Goal: Task Accomplishment & Management: Use online tool/utility

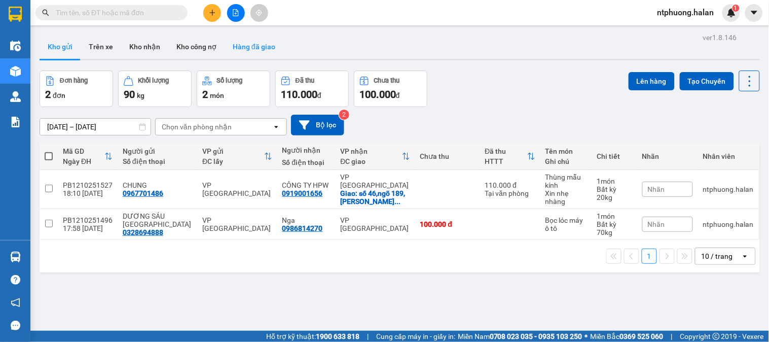
click at [251, 39] on button "Hàng đã giao" at bounding box center [254, 46] width 59 height 24
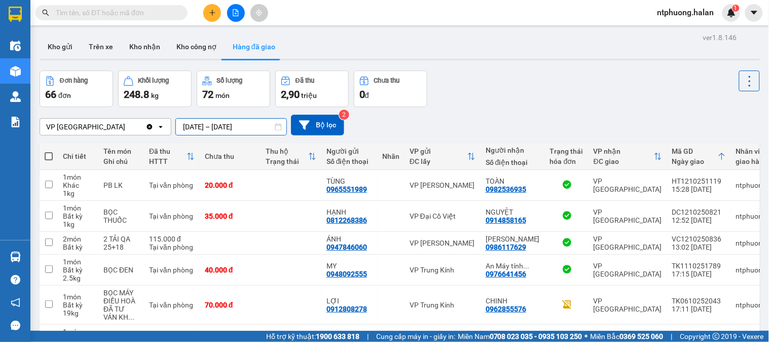
click at [229, 128] on input "11/10/2025 – 13/10/2025" at bounding box center [231, 127] width 111 height 16
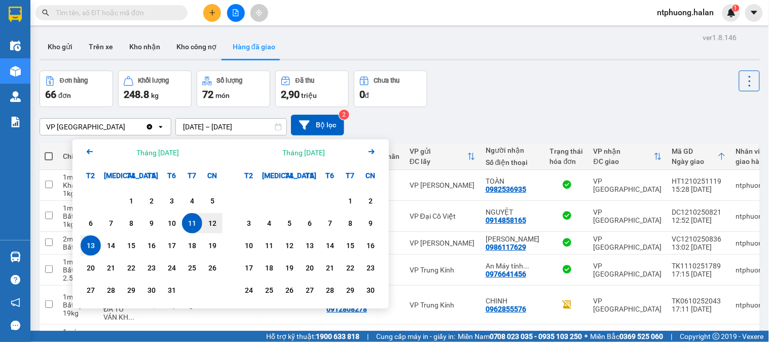
click at [94, 251] on div "13" at bounding box center [91, 245] width 14 height 12
type input "13/10/2025 – 13/10/2025"
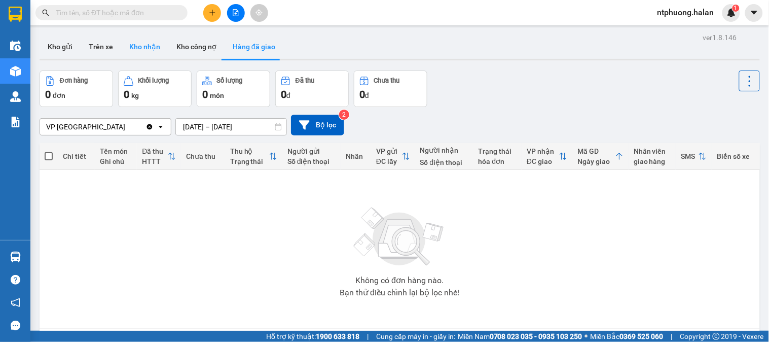
click at [140, 51] on button "Kho nhận" at bounding box center [144, 46] width 47 height 24
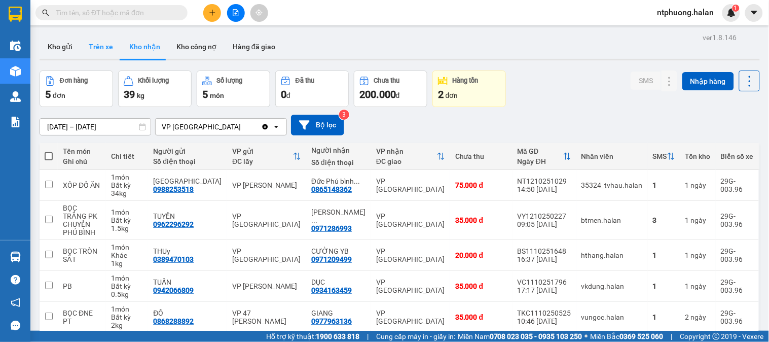
click at [102, 51] on button "Trên xe" at bounding box center [101, 46] width 41 height 24
type input "05/02/2012 – 13/10/2025"
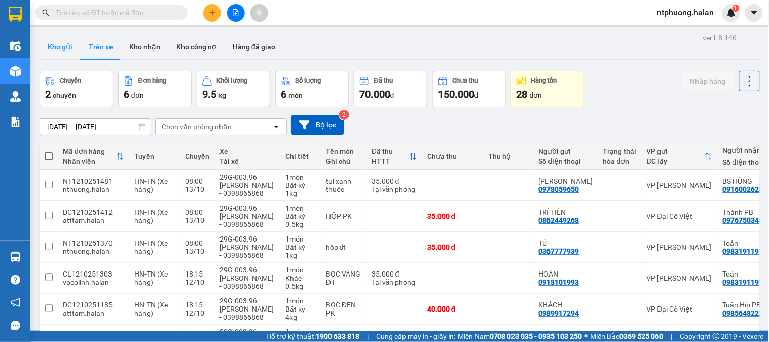
click at [56, 47] on button "Kho gửi" at bounding box center [60, 46] width 41 height 24
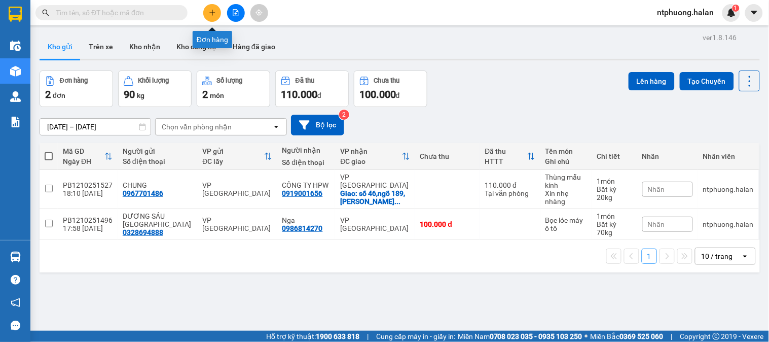
click at [210, 9] on icon "plus" at bounding box center [212, 12] width 7 height 7
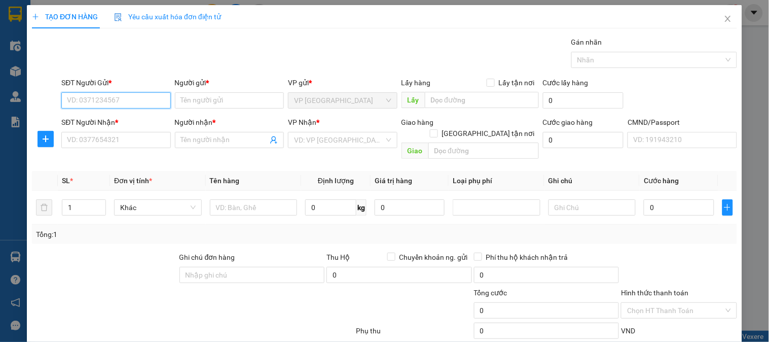
click at [124, 98] on input "SĐT Người Gửi *" at bounding box center [115, 100] width 109 height 16
click at [122, 122] on div "0987387363 - THANH THU" at bounding box center [117, 120] width 100 height 11
type input "0987387363"
type input "THANH THU"
type input "0987387363"
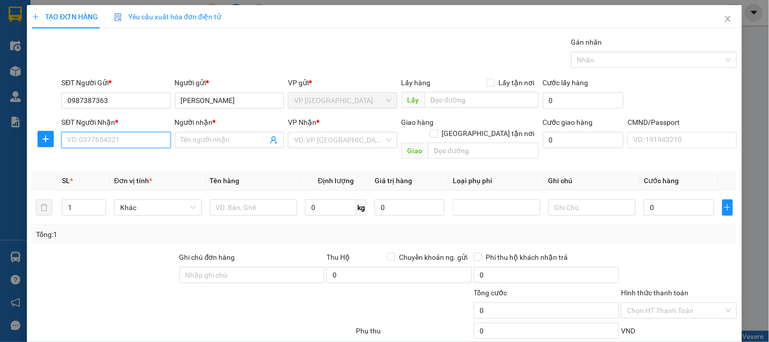
click at [125, 137] on input "SĐT Người Nhận *" at bounding box center [115, 140] width 109 height 16
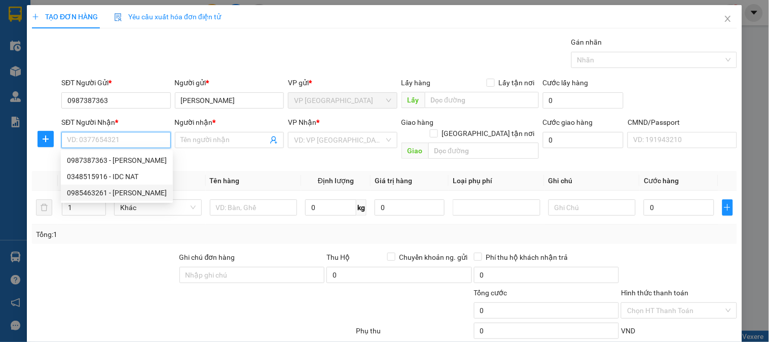
click at [95, 196] on div "0985463261 - KHÁNH LINH" at bounding box center [117, 192] width 100 height 11
type input "0985463261"
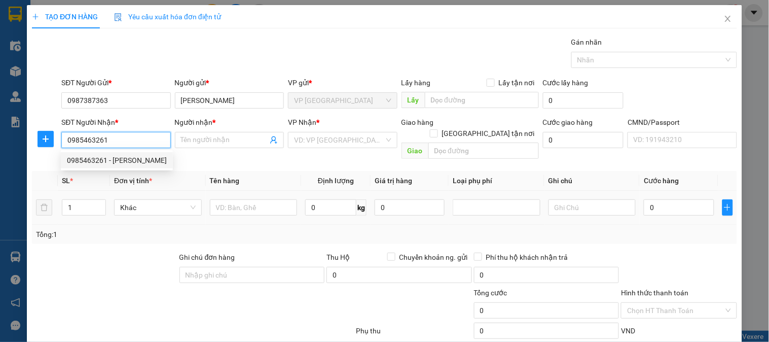
type input "KHÁNH LINH"
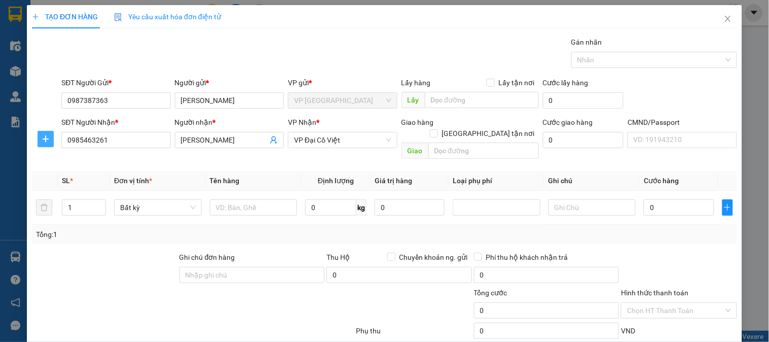
click at [42, 138] on icon "plus" at bounding box center [46, 139] width 8 height 8
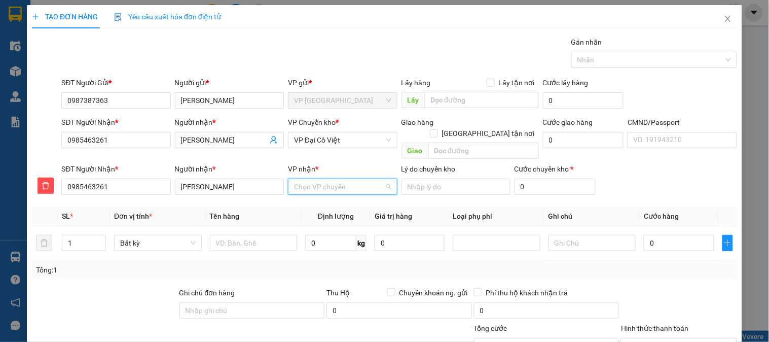
click at [328, 179] on input "VP nhận *" at bounding box center [339, 186] width 90 height 15
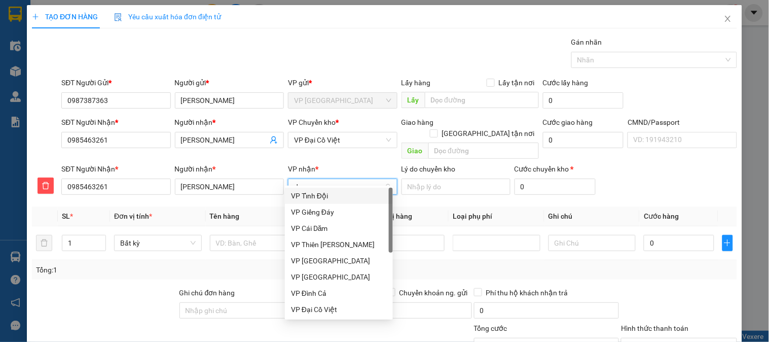
type input "d"
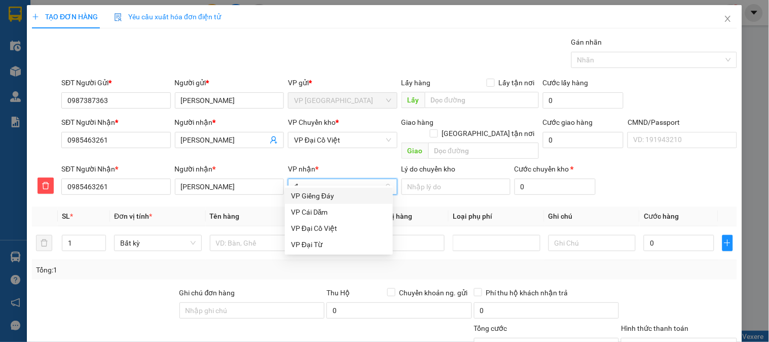
type input "đai"
click at [326, 197] on div "VP Đại Cồ Việt" at bounding box center [339, 195] width 96 height 11
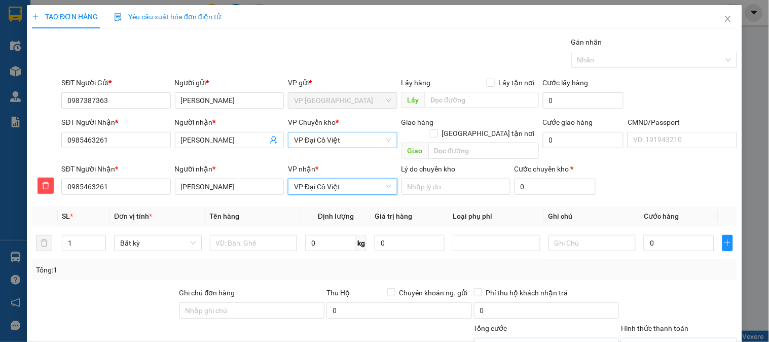
click at [327, 140] on span "VP Đại Cồ Việt" at bounding box center [342, 139] width 97 height 15
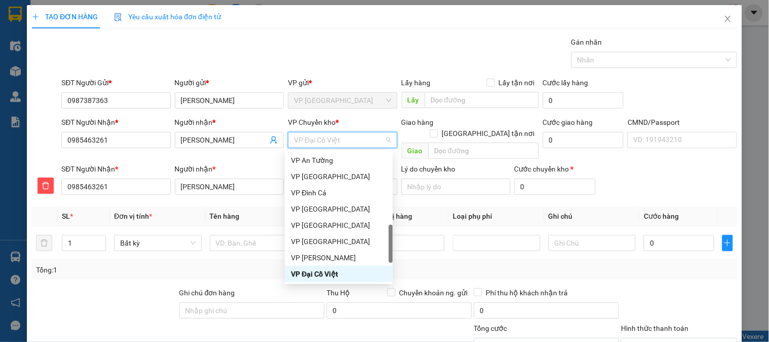
type input "b"
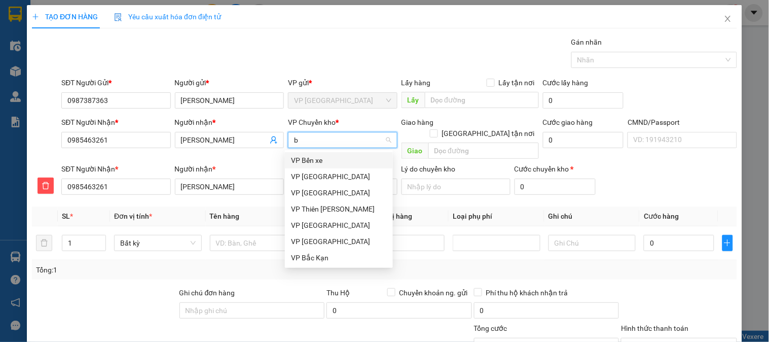
scroll to position [0, 0]
click at [317, 177] on div "VP Yên Bình" at bounding box center [339, 176] width 96 height 11
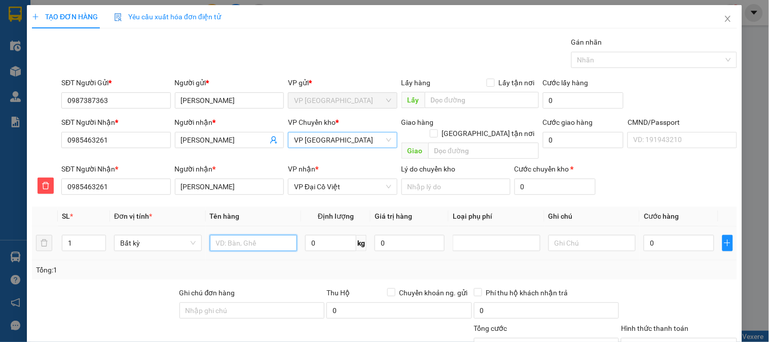
click at [257, 235] on input "text" at bounding box center [254, 243] width 88 height 16
type input "Hộp nha khoa"
click at [326, 238] on input "0" at bounding box center [330, 243] width 51 height 16
type input "0.1"
click at [673, 235] on input "0" at bounding box center [679, 243] width 70 height 16
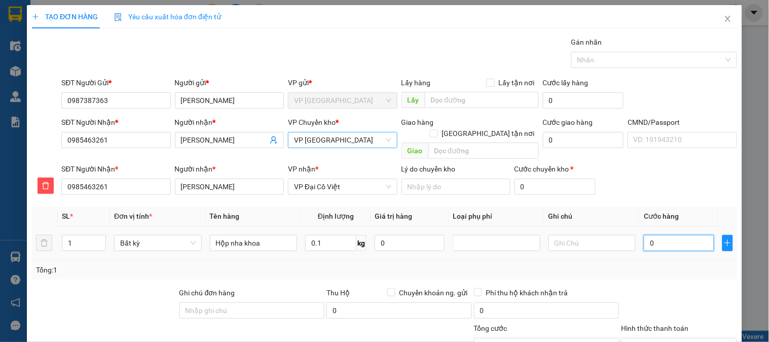
type input "35.000"
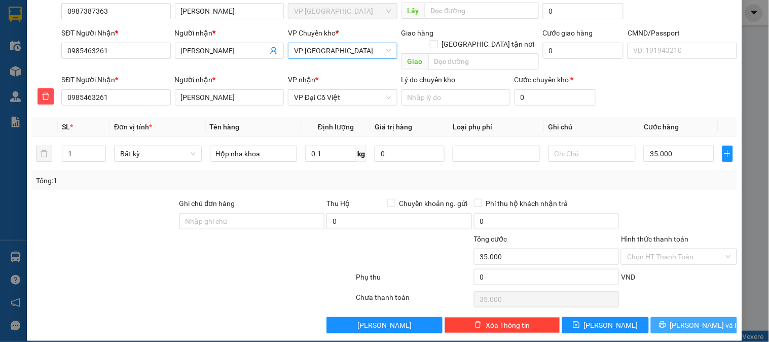
click at [702, 319] on span "Lưu và In" at bounding box center [705, 324] width 71 height 11
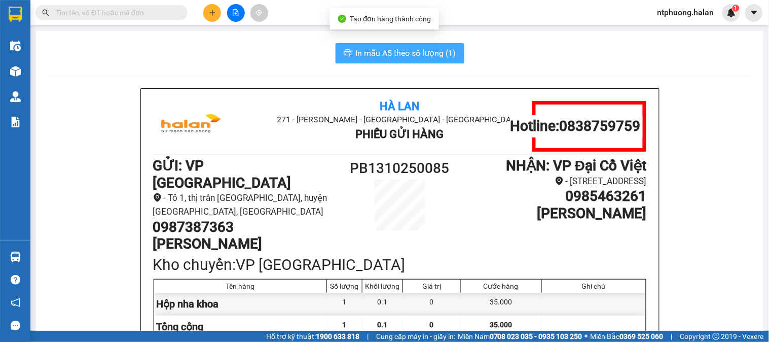
click at [422, 54] on span "In mẫu A5 theo số lượng (1)" at bounding box center [406, 53] width 100 height 13
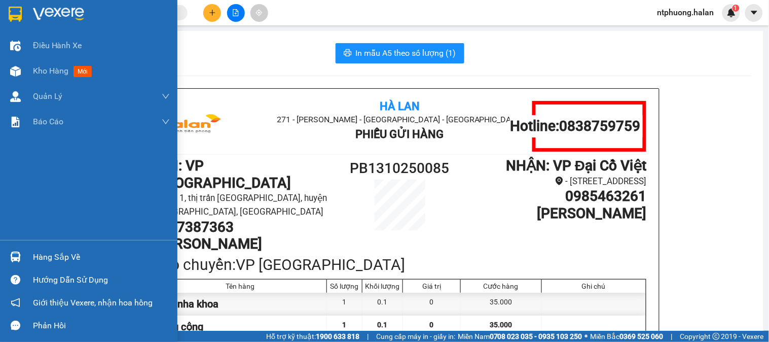
drag, startPoint x: 35, startPoint y: 252, endPoint x: 67, endPoint y: 252, distance: 31.4
click at [42, 252] on div "Hàng sắp về" at bounding box center [101, 256] width 137 height 15
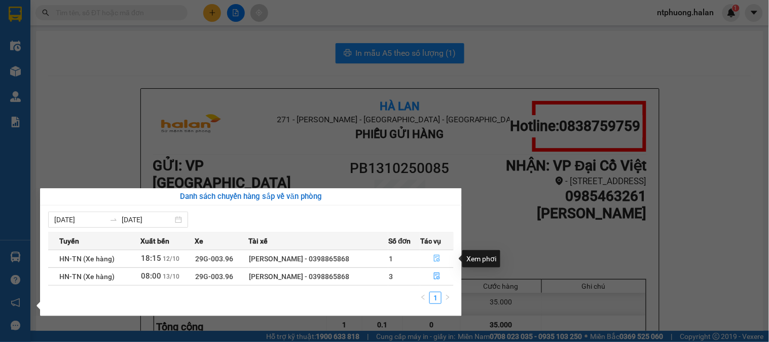
click at [438, 258] on icon "file-done" at bounding box center [436, 258] width 7 height 7
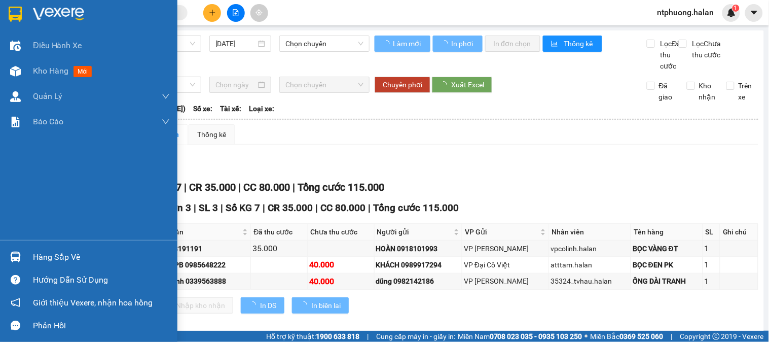
type input "12/10/2025"
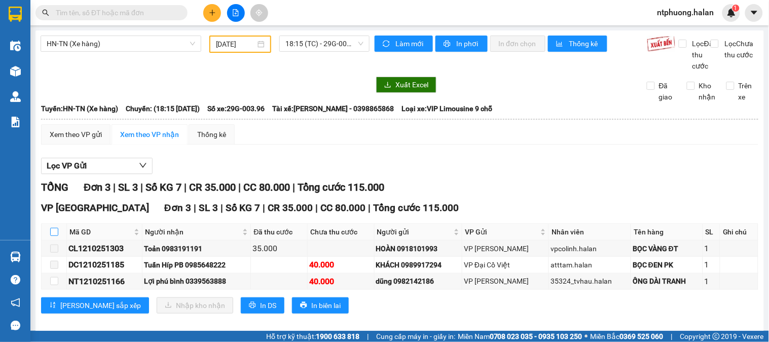
click at [56, 236] on input "checkbox" at bounding box center [54, 232] width 8 height 8
checkbox input "true"
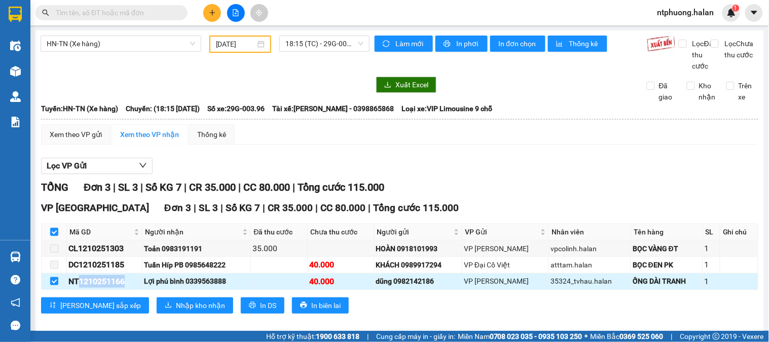
drag, startPoint x: 78, startPoint y: 287, endPoint x: 128, endPoint y: 291, distance: 49.8
click at [128, 287] on div "NT1210251166" at bounding box center [104, 281] width 72 height 13
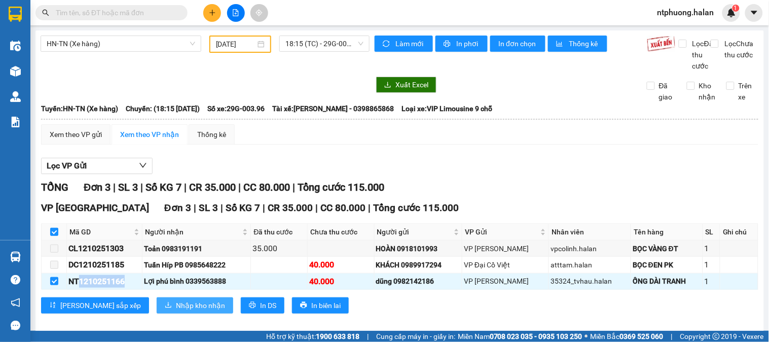
copy div "1210251166"
click at [154, 11] on input "text" at bounding box center [116, 12] width 120 height 11
paste input "1210251166"
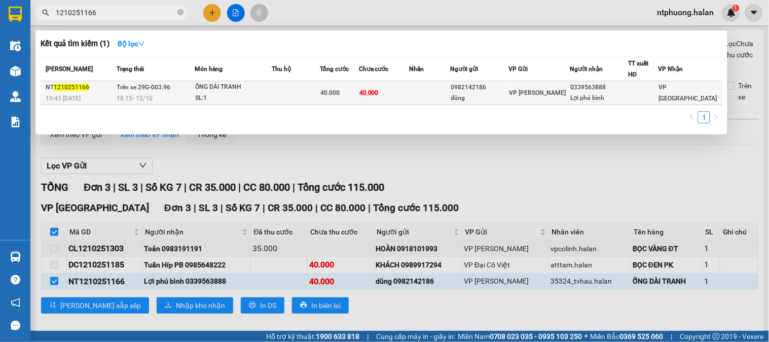
type input "1210251166"
click at [286, 98] on td at bounding box center [296, 93] width 48 height 24
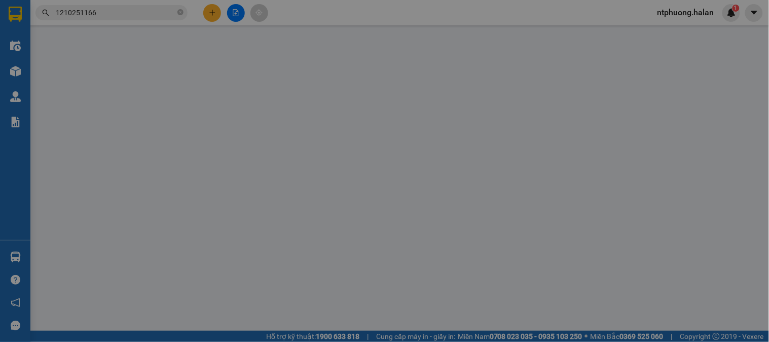
type input "0982142186"
type input "dũng"
type input "0339563888"
type input "Lợi phú bình"
type input "0"
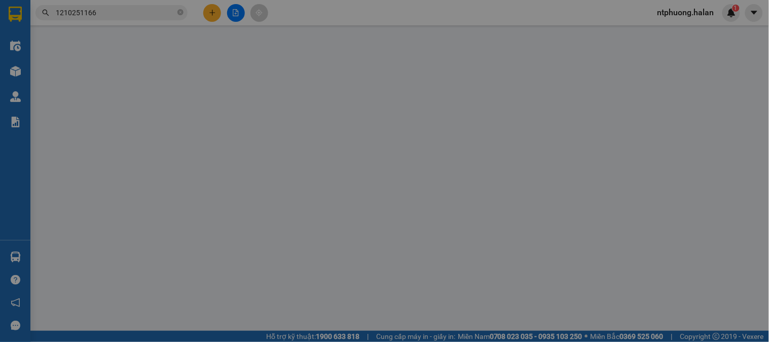
type input "40.000"
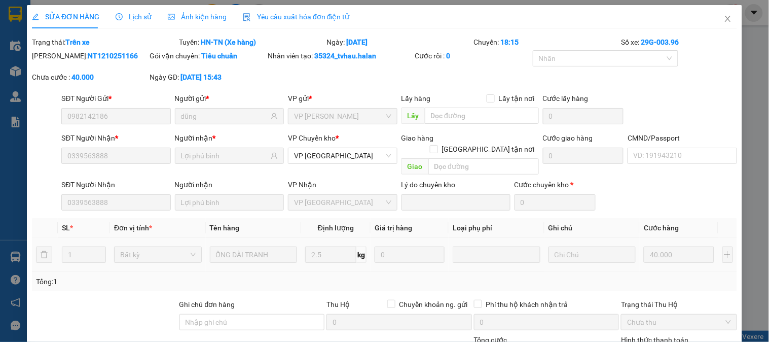
scroll to position [100, 0]
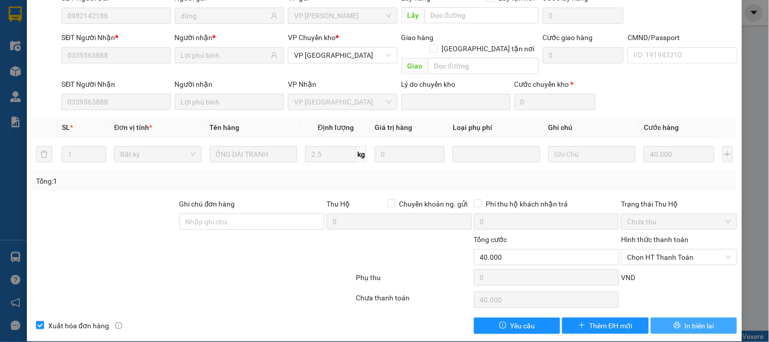
click at [701, 320] on span "In biên lai" at bounding box center [699, 325] width 29 height 11
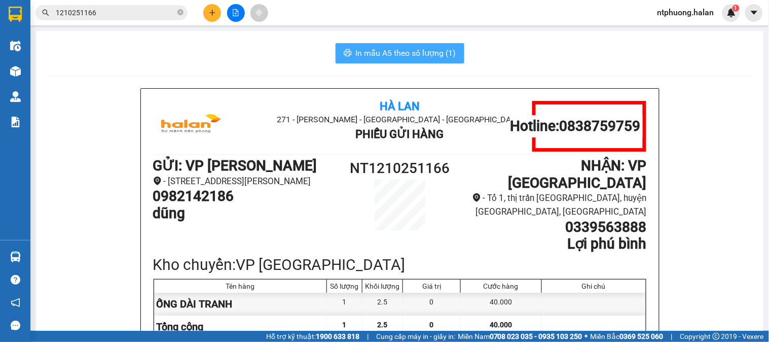
click at [419, 55] on span "In mẫu A5 theo số lượng (1)" at bounding box center [406, 53] width 100 height 13
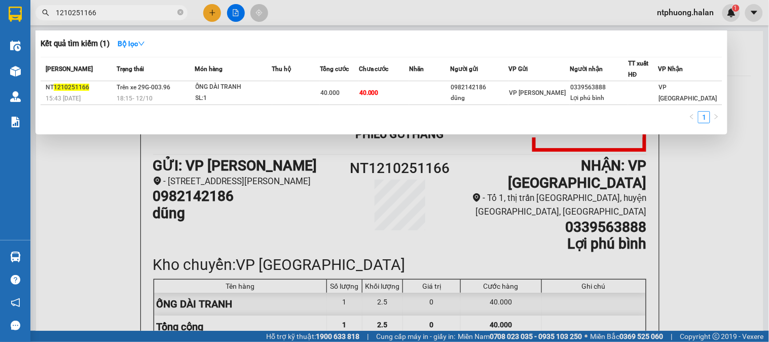
click at [142, 9] on input "1210251166" at bounding box center [116, 12] width 120 height 11
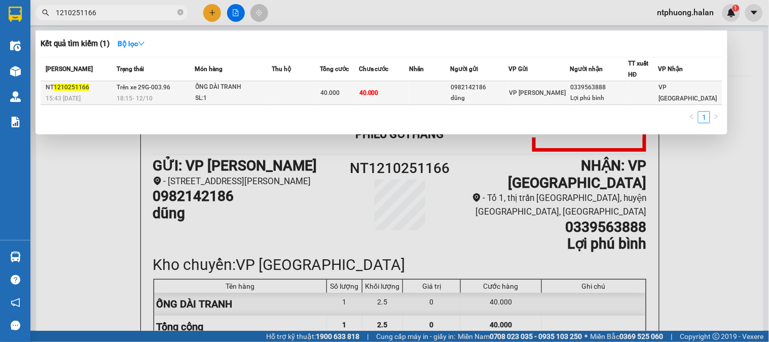
click at [289, 84] on td at bounding box center [296, 93] width 48 height 24
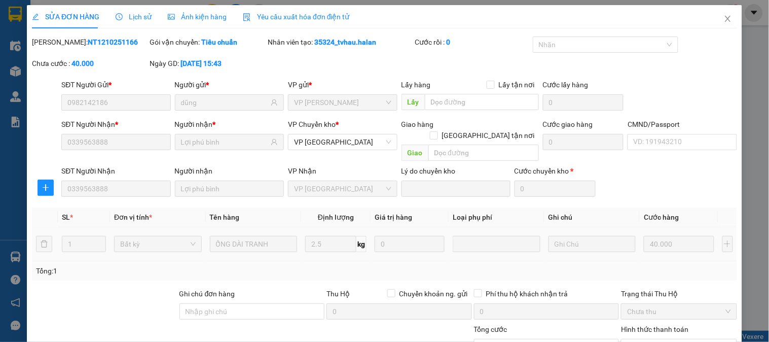
type input "0982142186"
type input "dũng"
type input "0339563888"
type input "Lợi phú bình"
type input "0"
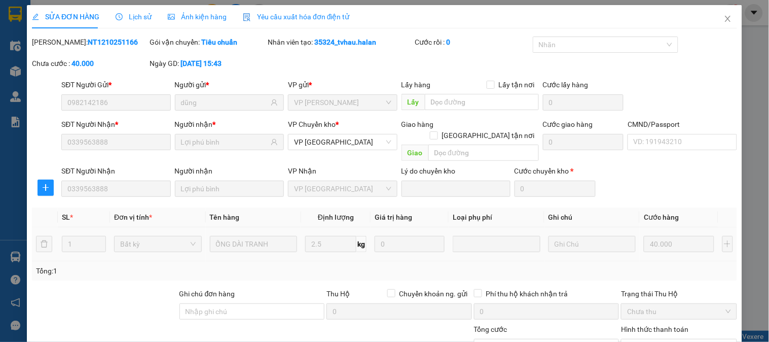
type input "40.000"
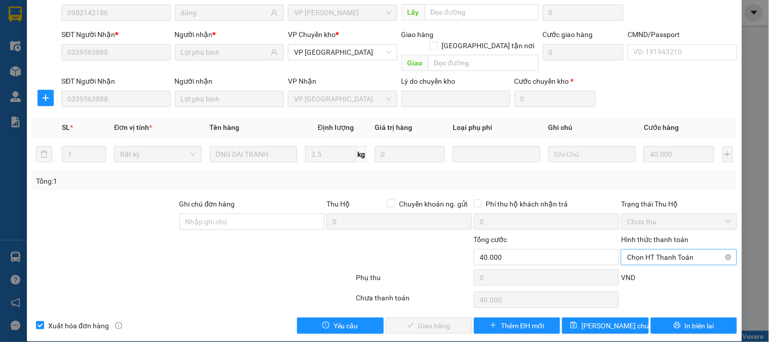
click at [668, 249] on span "Chọn HT Thanh Toán" at bounding box center [678, 256] width 103 height 15
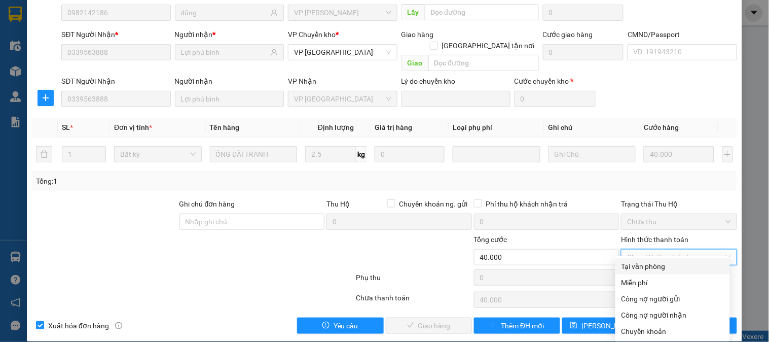
click at [668, 265] on div "Tại văn phòng" at bounding box center [673, 266] width 102 height 11
type input "0"
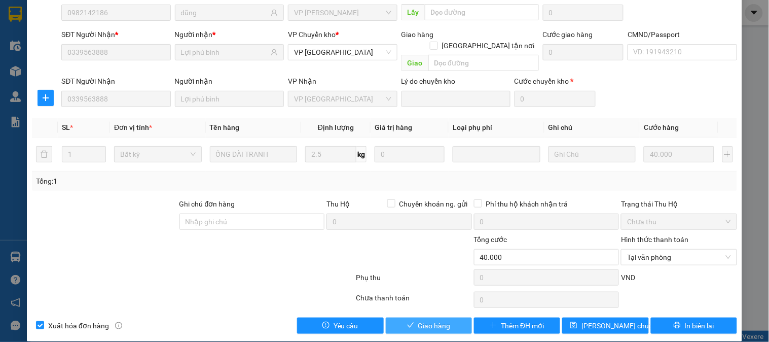
click at [439, 320] on span "Giao hàng" at bounding box center [434, 325] width 32 height 11
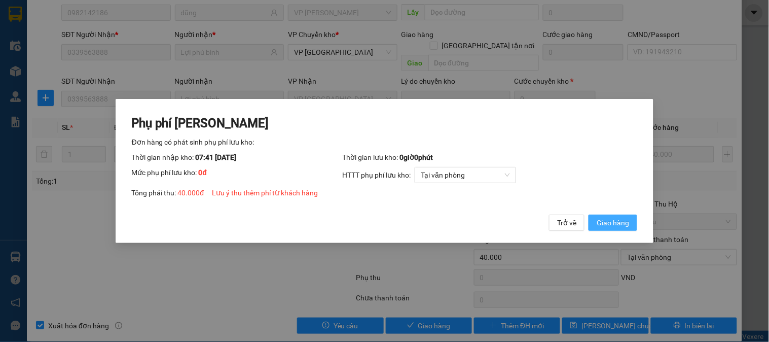
click at [611, 219] on span "Giao hàng" at bounding box center [613, 222] width 32 height 11
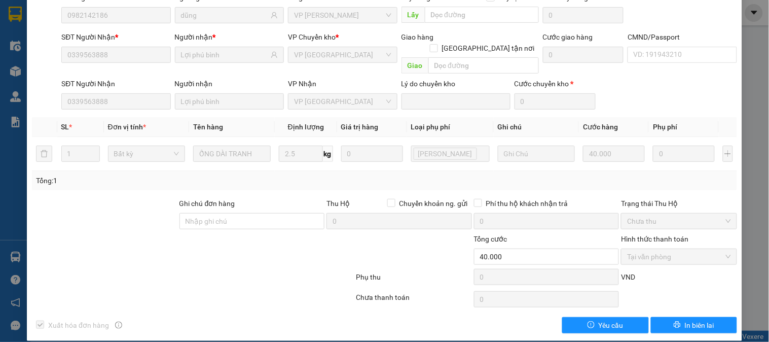
scroll to position [0, 0]
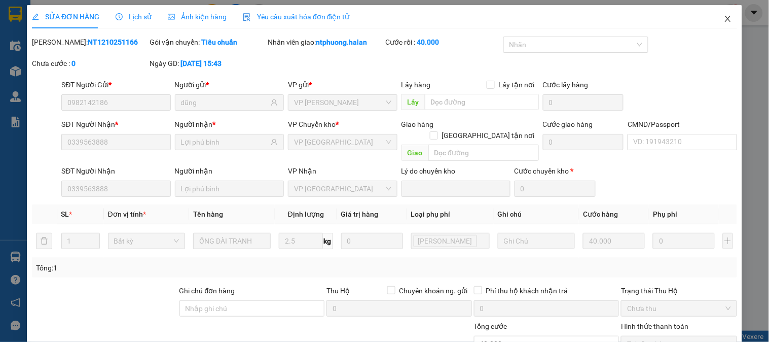
click at [724, 18] on icon "close" at bounding box center [728, 19] width 8 height 8
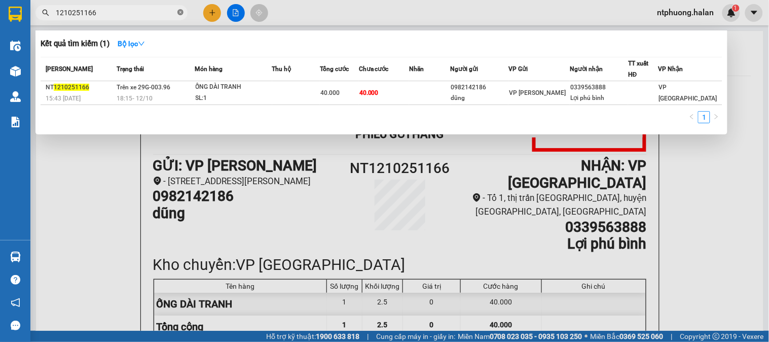
click at [179, 14] on icon "close-circle" at bounding box center [180, 12] width 6 height 6
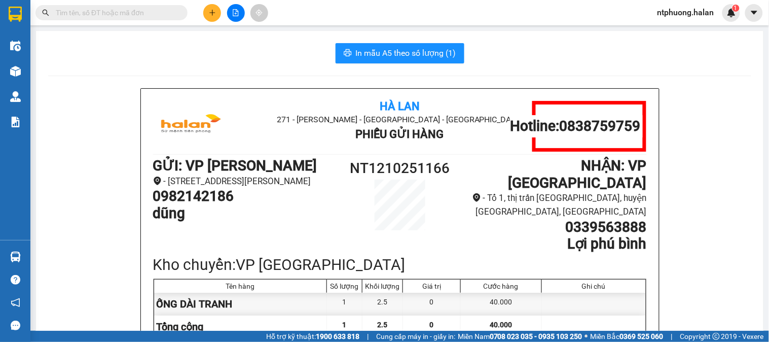
click at [148, 14] on input "text" at bounding box center [116, 12] width 120 height 11
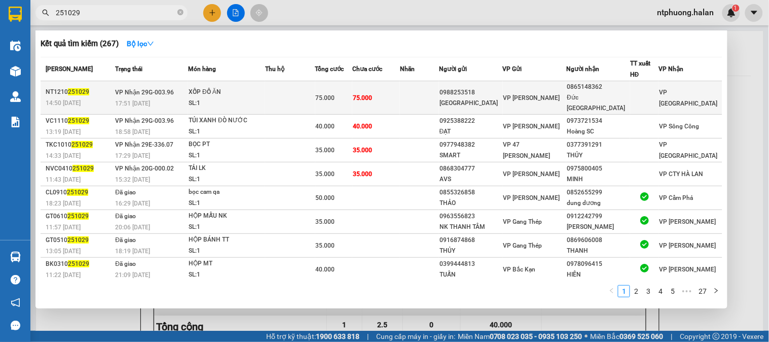
type input "251029"
click at [302, 90] on td at bounding box center [290, 97] width 50 height 33
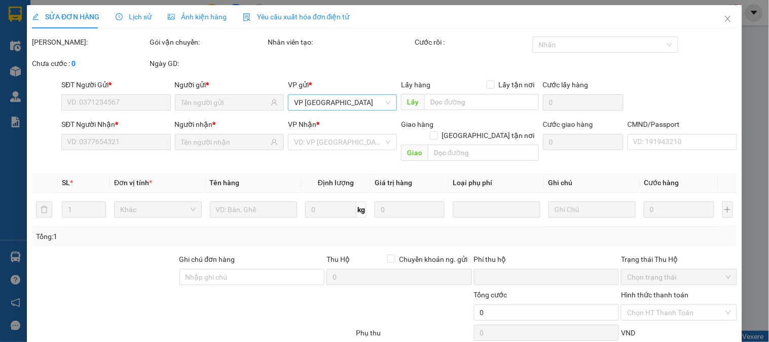
type input "0988253518"
type input "HÀ ANH"
type input "0865148362"
type input "Đức Phú bình TN"
type input "0"
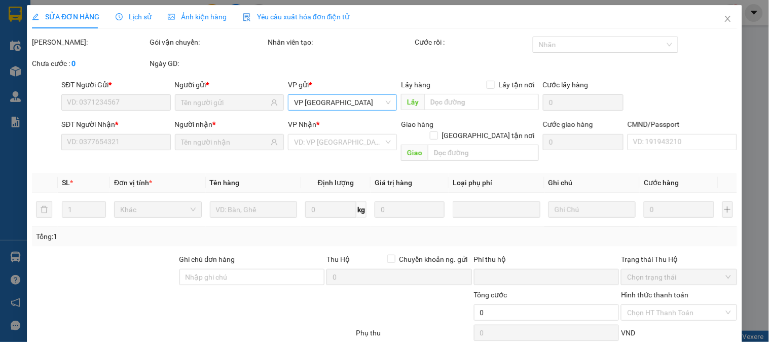
type input "75.000"
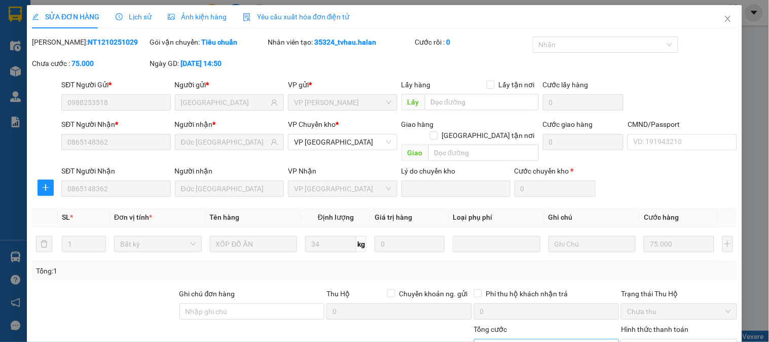
scroll to position [90, 0]
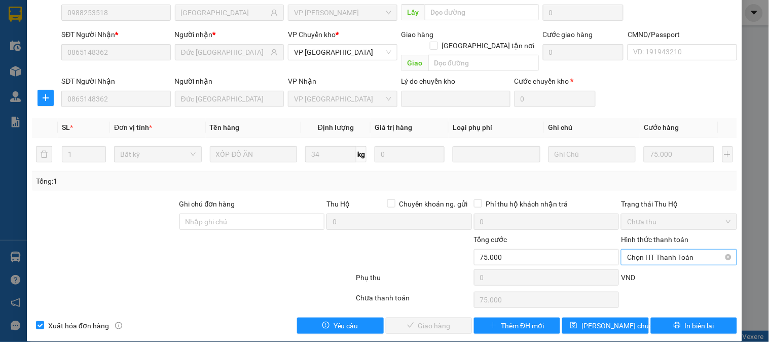
click at [673, 249] on span "Chọn HT Thanh Toán" at bounding box center [678, 256] width 103 height 15
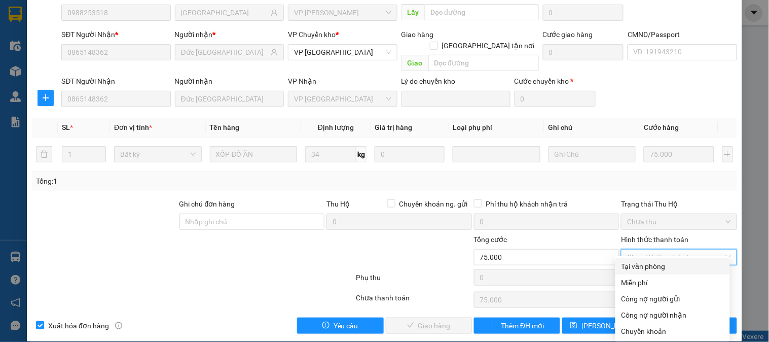
drag, startPoint x: 660, startPoint y: 266, endPoint x: 561, endPoint y: 290, distance: 101.8
click at [655, 266] on div "Tại văn phòng" at bounding box center [673, 266] width 102 height 11
type input "0"
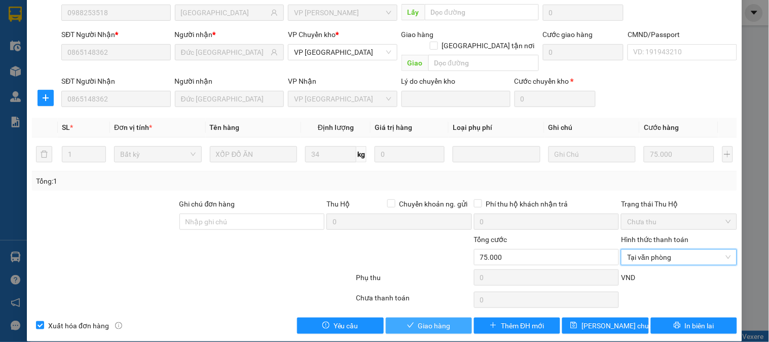
click at [448, 317] on button "Giao hàng" at bounding box center [429, 325] width 86 height 16
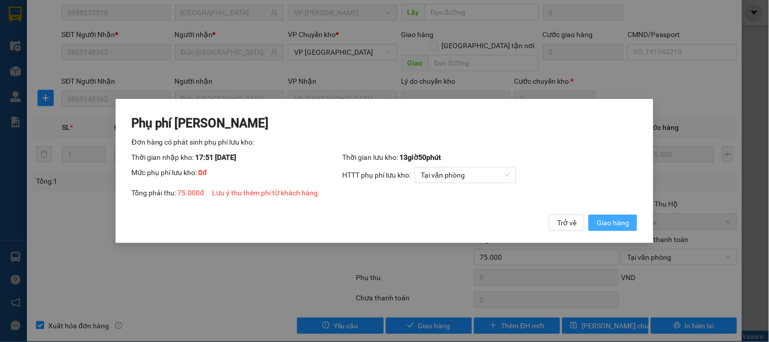
click at [630, 227] on button "Giao hàng" at bounding box center [613, 222] width 49 height 16
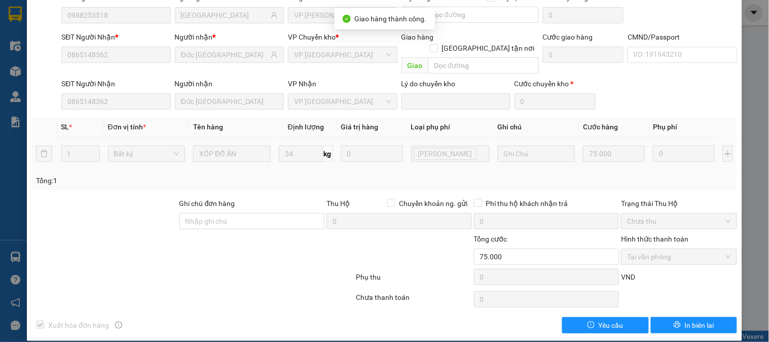
scroll to position [0, 0]
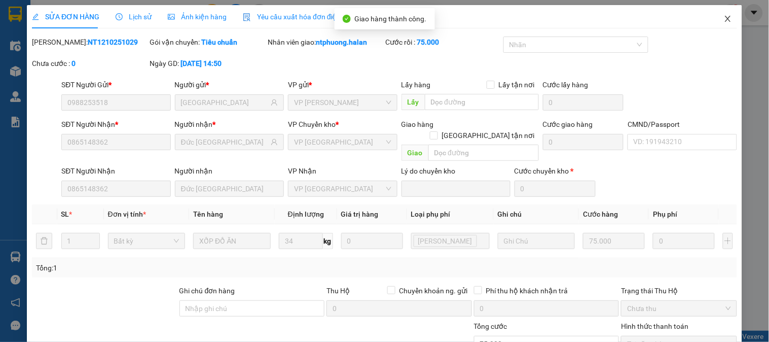
click at [724, 16] on icon "close" at bounding box center [728, 19] width 8 height 8
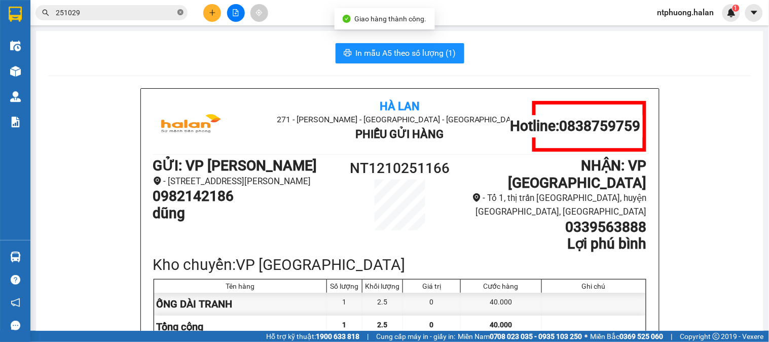
click at [179, 9] on icon "close-circle" at bounding box center [180, 12] width 6 height 6
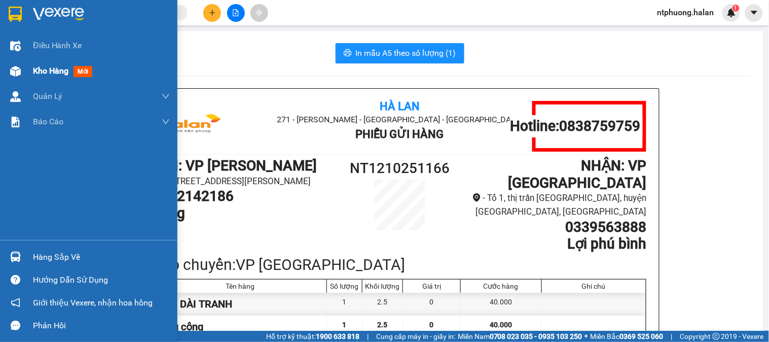
click at [44, 69] on span "Kho hàng" at bounding box center [50, 71] width 35 height 10
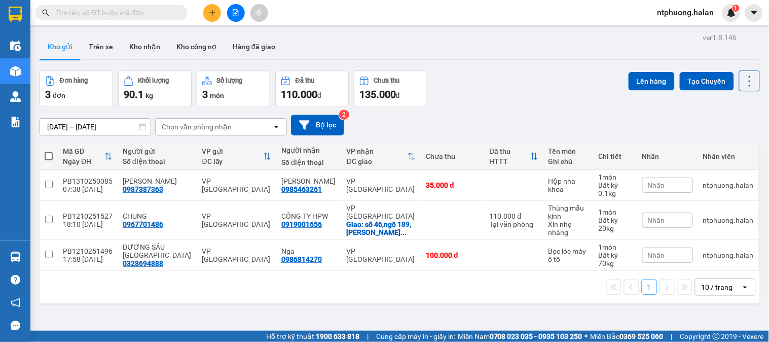
click at [48, 159] on span at bounding box center [49, 156] width 8 height 8
click at [49, 151] on input "checkbox" at bounding box center [49, 151] width 0 height 0
checkbox input "true"
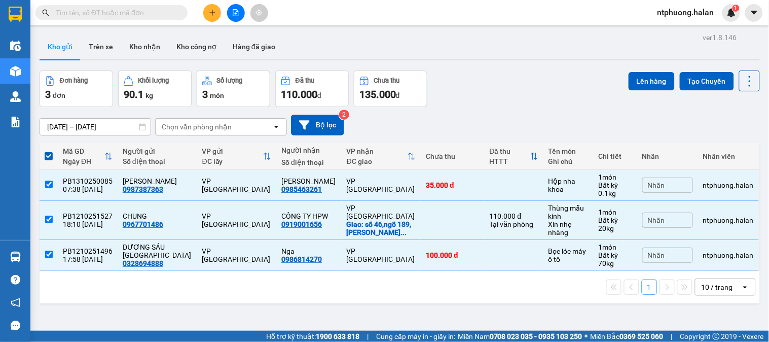
click at [148, 10] on input "text" at bounding box center [116, 12] width 120 height 11
click at [264, 49] on button "Hàng đã giao" at bounding box center [254, 46] width 59 height 24
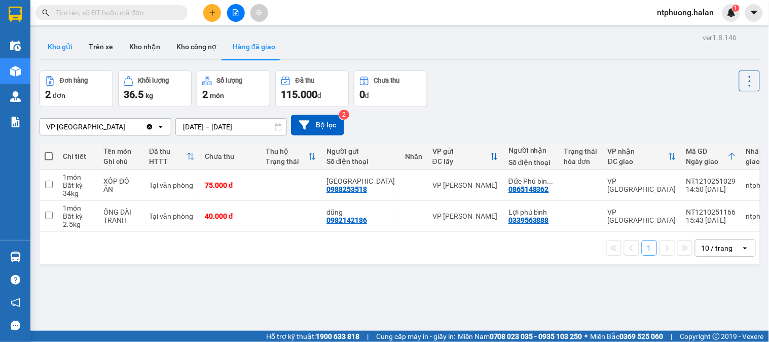
click at [60, 46] on button "Kho gửi" at bounding box center [60, 46] width 41 height 24
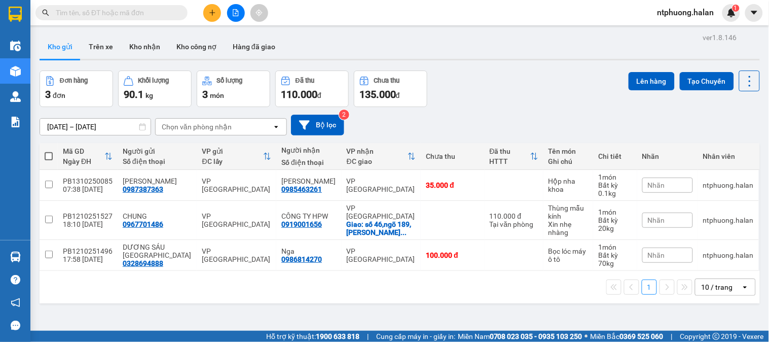
click at [46, 155] on span at bounding box center [49, 156] width 8 height 8
click at [49, 151] on input "checkbox" at bounding box center [49, 151] width 0 height 0
checkbox input "true"
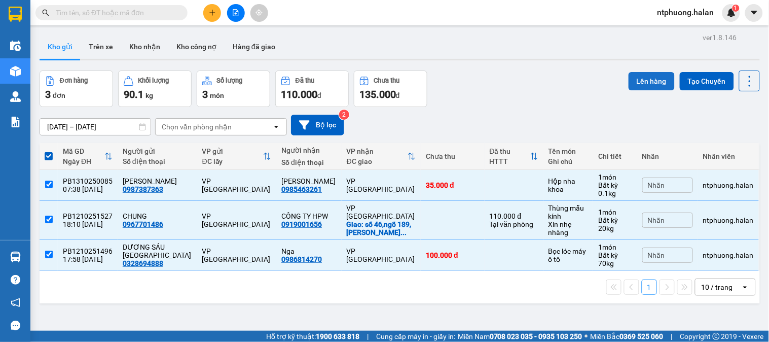
click at [635, 81] on button "Lên hàng" at bounding box center [652, 81] width 46 height 18
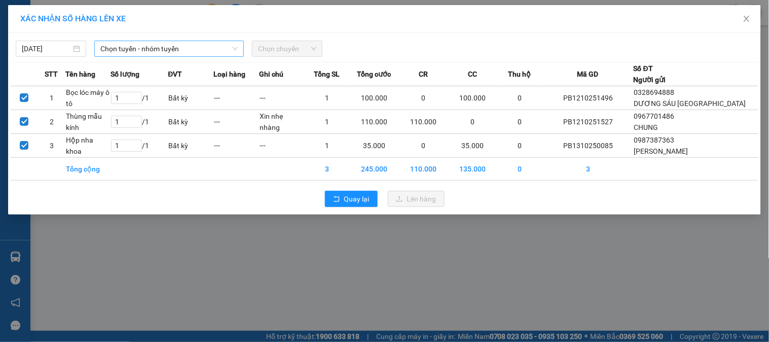
click at [156, 44] on span "Chọn tuyến - nhóm tuyến" at bounding box center [168, 48] width 137 height 15
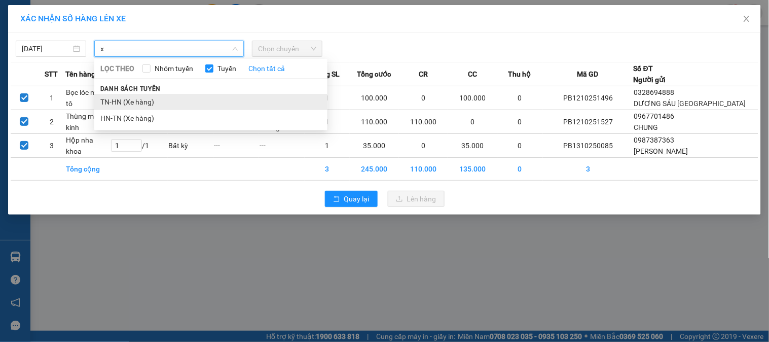
type input "x"
click at [128, 101] on li "TN-HN (Xe hàng)" at bounding box center [210, 102] width 233 height 16
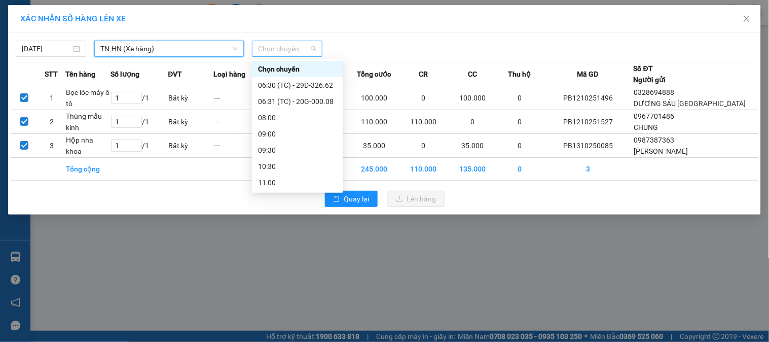
click at [306, 47] on span "Chọn chuyến" at bounding box center [287, 48] width 58 height 15
click at [281, 119] on div "08:00" at bounding box center [297, 117] width 79 height 11
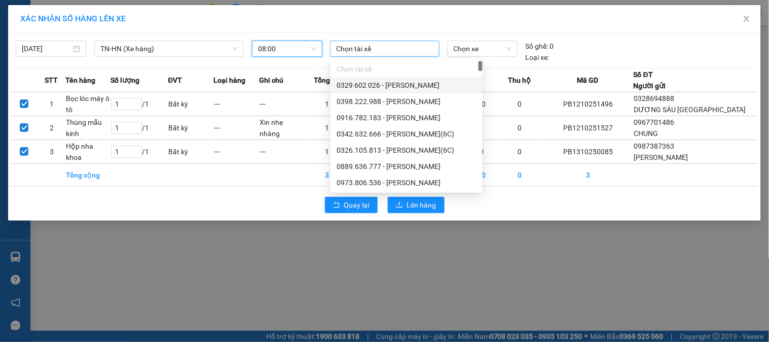
click at [377, 50] on div at bounding box center [385, 49] width 104 height 12
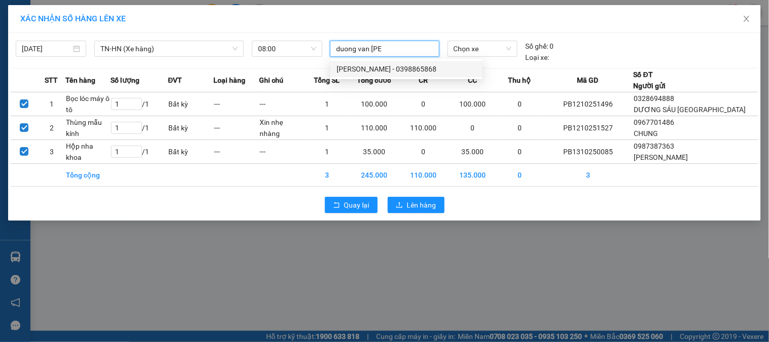
type input "duong van hoa"
click at [398, 69] on div "Dương Văn Hòa - 0398865868" at bounding box center [407, 68] width 140 height 11
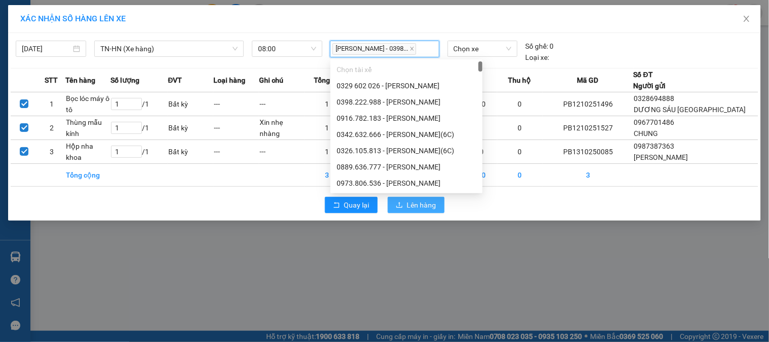
click at [419, 209] on span "Lên hàng" at bounding box center [421, 204] width 29 height 11
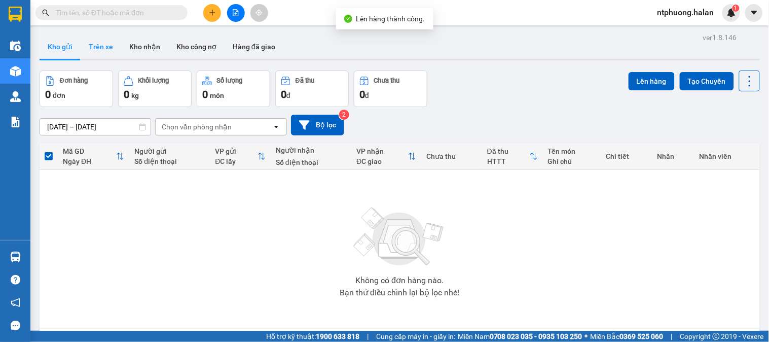
click at [103, 42] on button "Trên xe" at bounding box center [101, 46] width 41 height 24
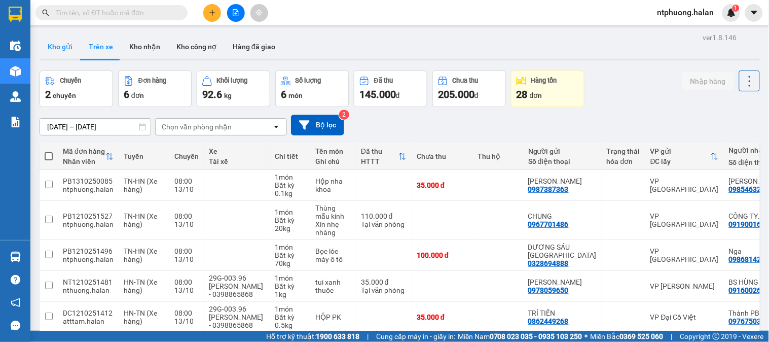
click at [66, 48] on button "Kho gửi" at bounding box center [60, 46] width 41 height 24
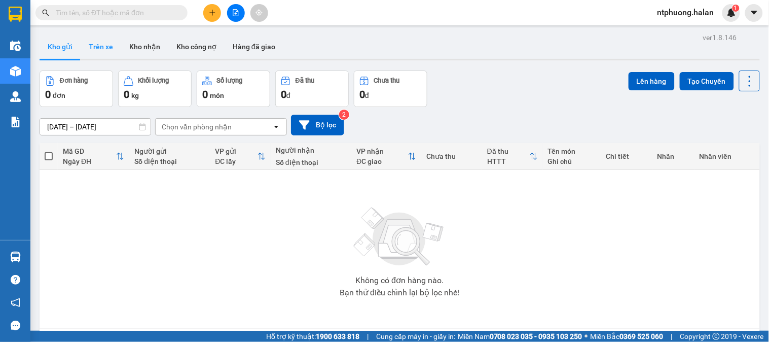
click at [95, 48] on button "Trên xe" at bounding box center [101, 46] width 41 height 24
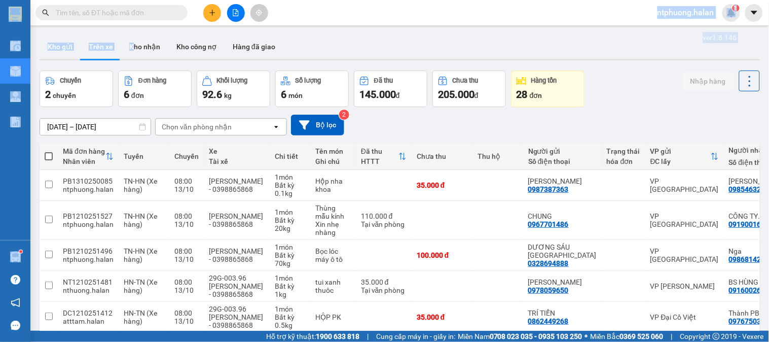
click at [133, 29] on section "Kết quả tìm kiếm ( 267 ) Bộ lọc Mã ĐH Trạng thái Món hàng Thu hộ Tổng cước Chưa…" at bounding box center [384, 171] width 769 height 342
click at [99, 14] on input "text" at bounding box center [116, 12] width 120 height 11
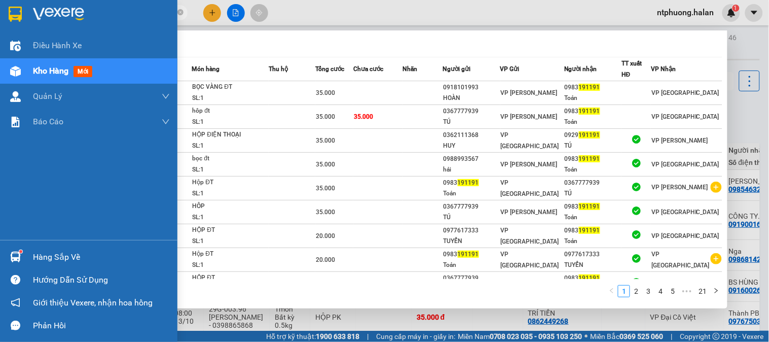
type input "191191"
click at [57, 261] on div "Hàng sắp về" at bounding box center [101, 256] width 137 height 15
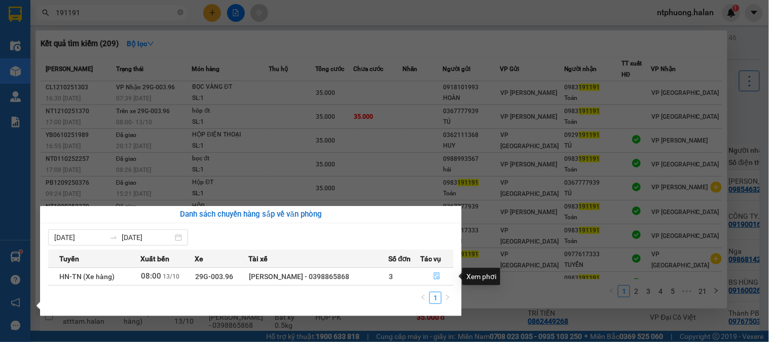
click at [437, 276] on icon "file-done" at bounding box center [436, 275] width 7 height 7
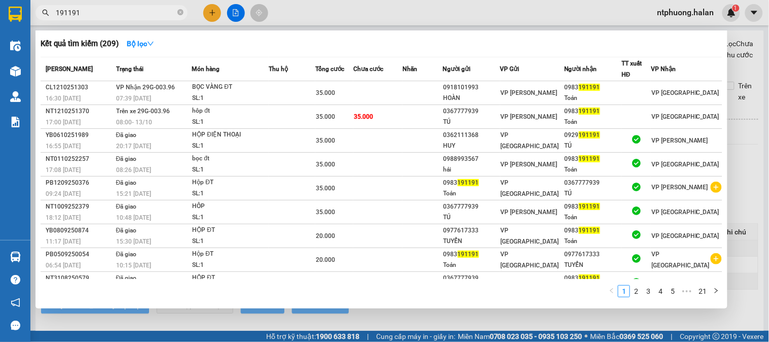
type input "13/10/2025"
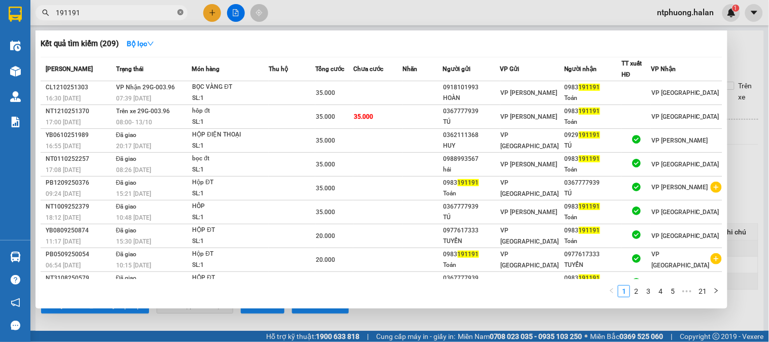
click at [182, 11] on icon "close-circle" at bounding box center [180, 12] width 6 height 6
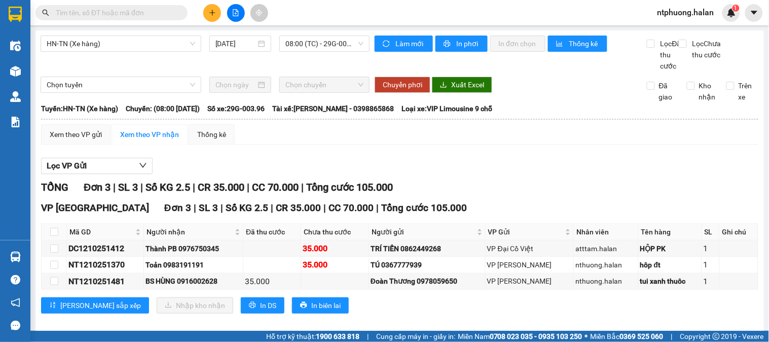
click at [127, 8] on input "text" at bounding box center [116, 12] width 120 height 11
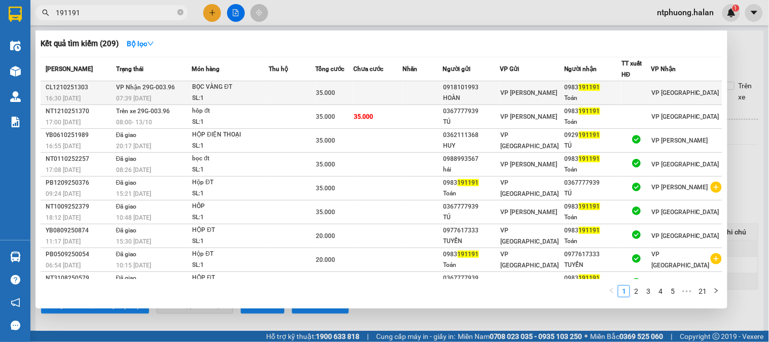
type input "191191"
click at [293, 90] on td at bounding box center [292, 93] width 47 height 24
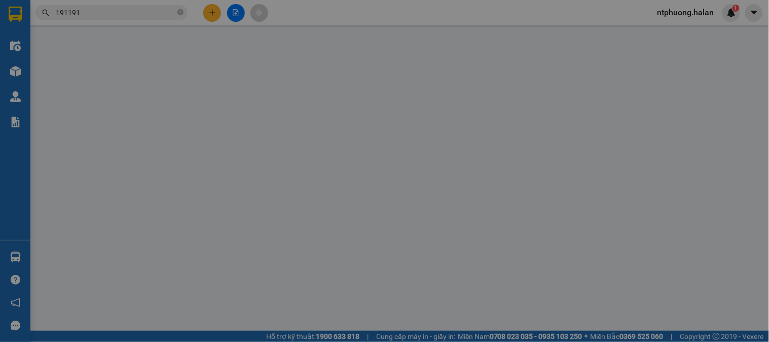
type input "0918101993"
type input "HOÀN"
type input "0983191191"
type input "Toản"
type input "0"
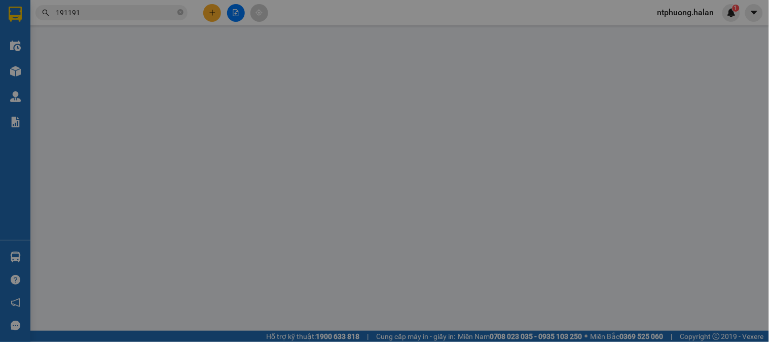
type input "35.000"
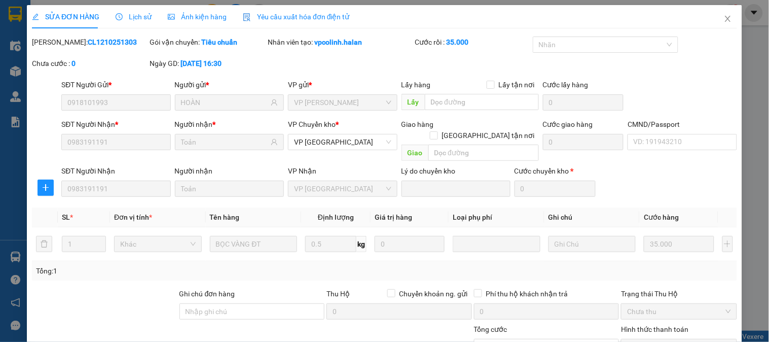
scroll to position [90, 0]
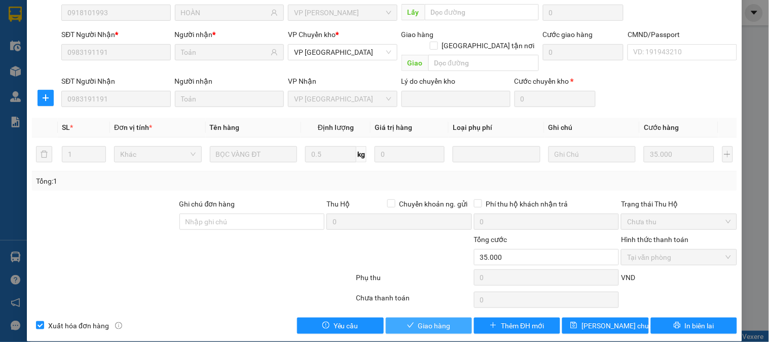
click at [423, 320] on span "Giao hàng" at bounding box center [434, 325] width 32 height 11
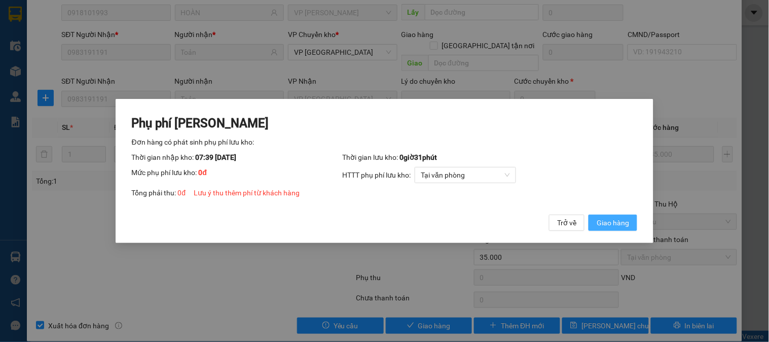
click at [620, 222] on span "Giao hàng" at bounding box center [613, 222] width 32 height 11
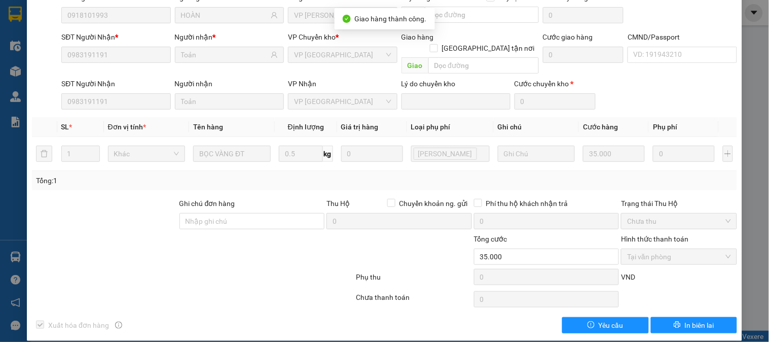
scroll to position [0, 0]
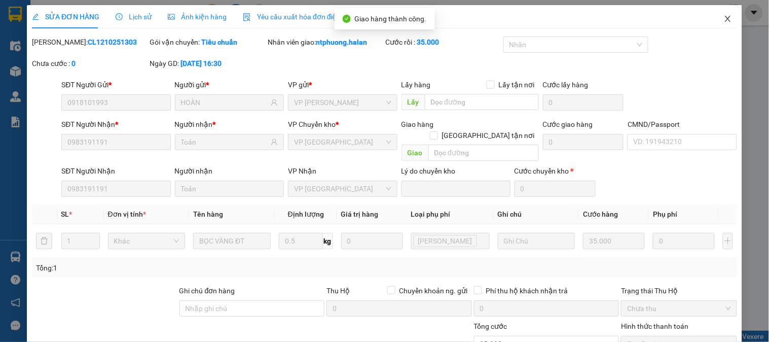
click at [724, 17] on icon "close" at bounding box center [728, 19] width 8 height 8
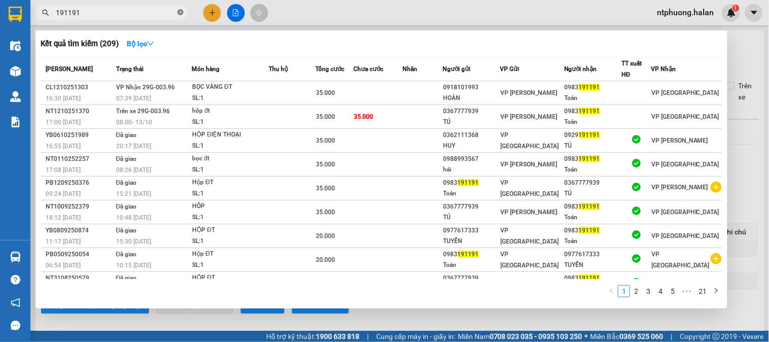
click at [180, 12] on icon "close-circle" at bounding box center [180, 12] width 6 height 6
